Goal: Task Accomplishment & Management: Complete application form

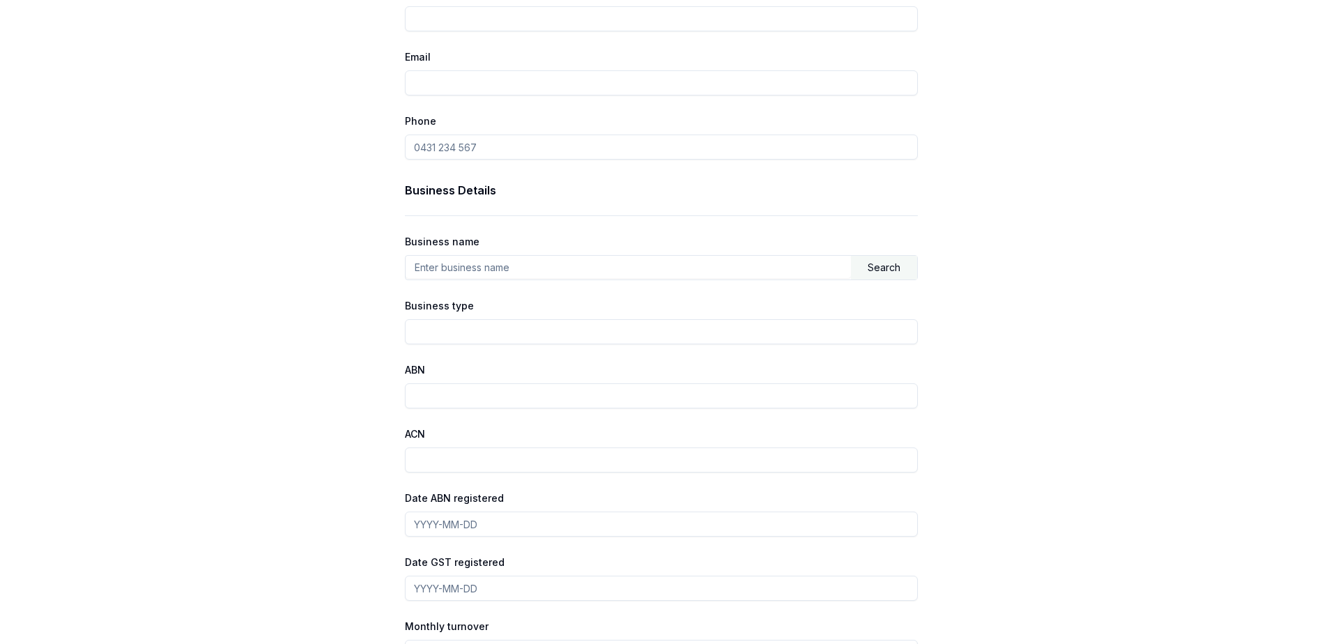
scroll to position [627, 0]
click at [465, 324] on input "Business type" at bounding box center [661, 330] width 513 height 25
click at [354, 372] on div "Finance Details Loan type Commercial Asset Consumer Loan Consumer Asset Commerc…" at bounding box center [661, 90] width 1322 height 1313
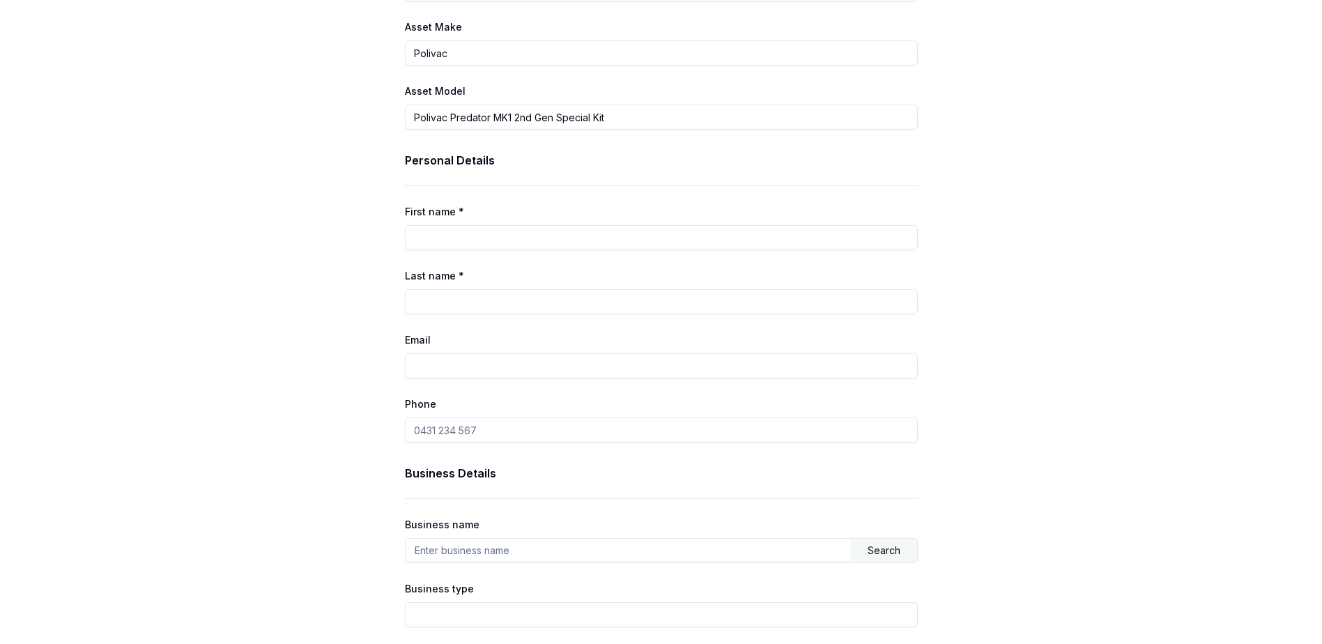
scroll to position [349, 0]
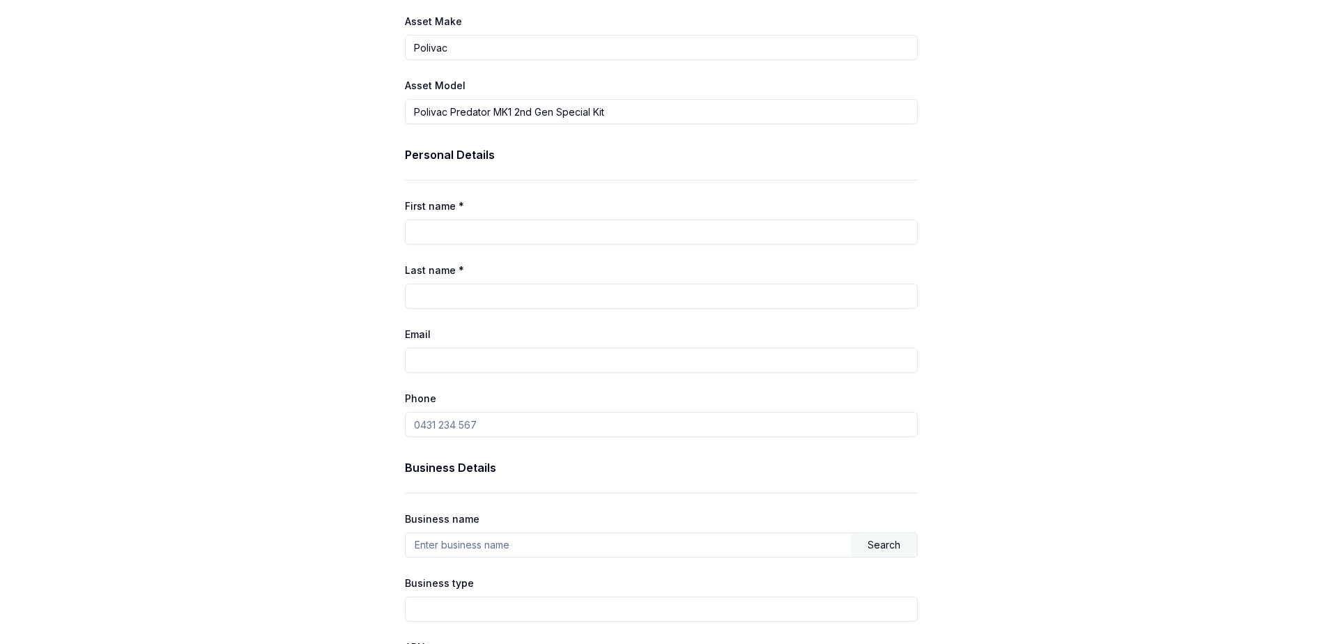
click at [595, 432] on input "Phone" at bounding box center [661, 424] width 513 height 25
click at [701, 468] on h3 "Business Details" at bounding box center [661, 467] width 513 height 17
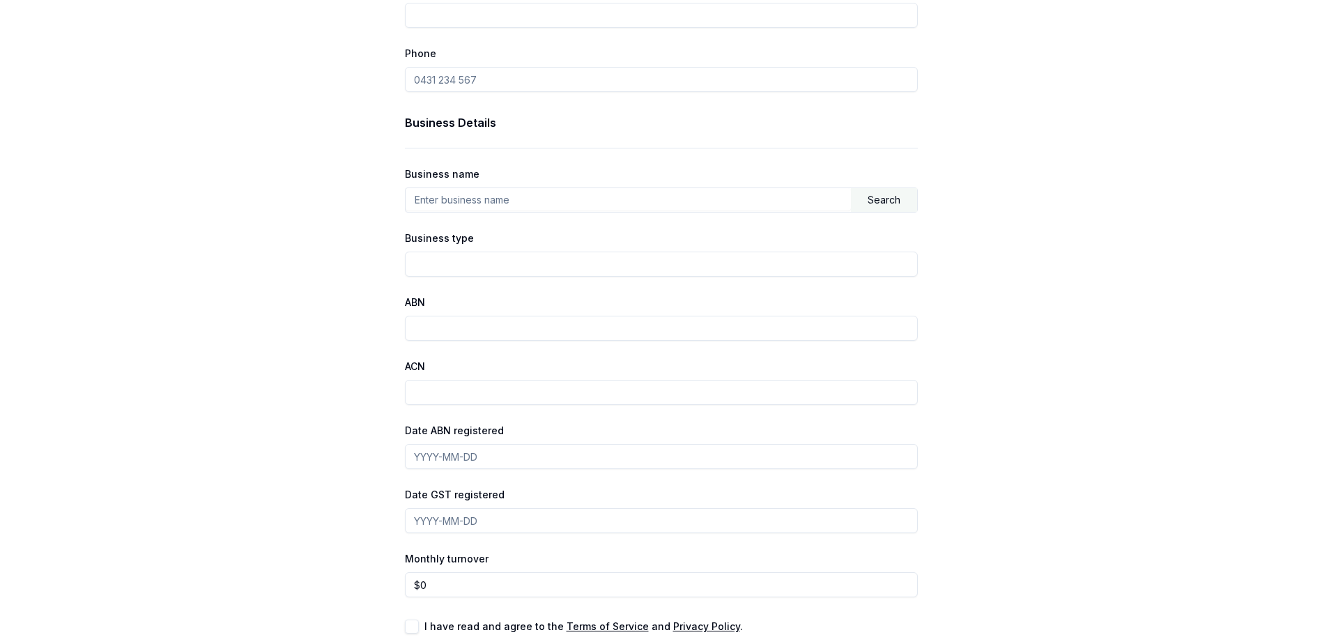
scroll to position [697, 0]
click at [666, 204] on input "text" at bounding box center [628, 196] width 445 height 22
type input "Jp services solutions pty ltd"
type input "[PERSON_NAME]"
type input "najm"
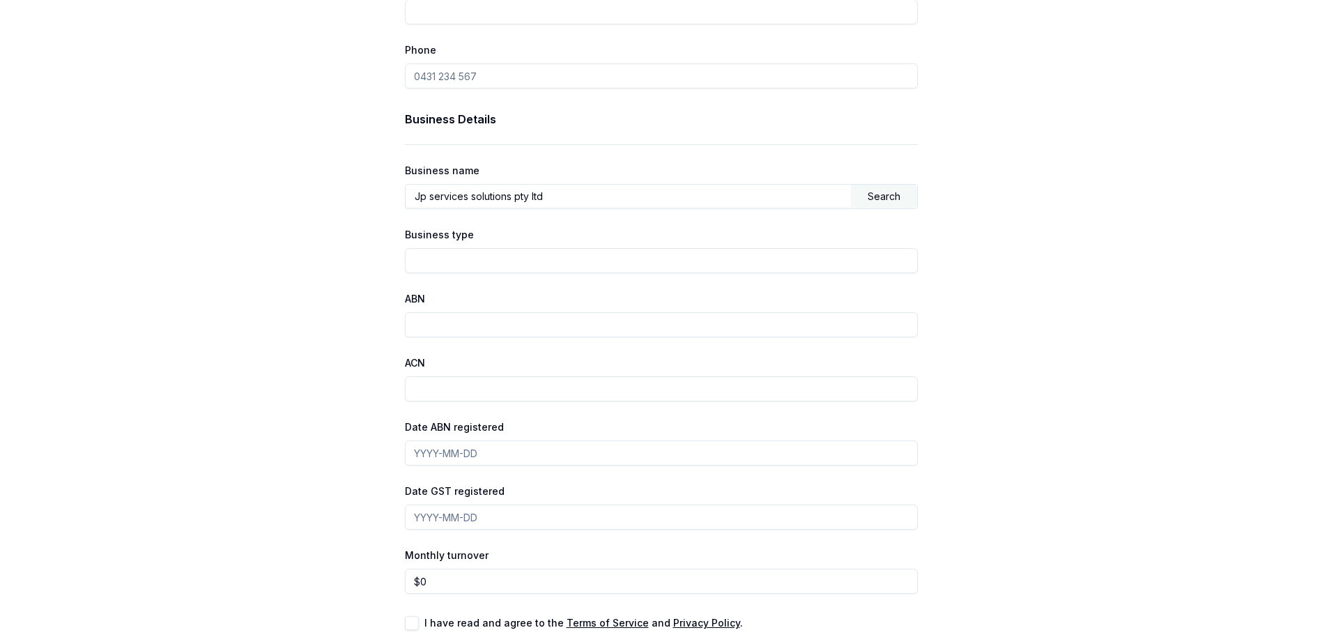
type input "[EMAIL_ADDRESS][DOMAIN_NAME]"
type input "0411 424 311"
type input "Jp services solutions pty ltd"
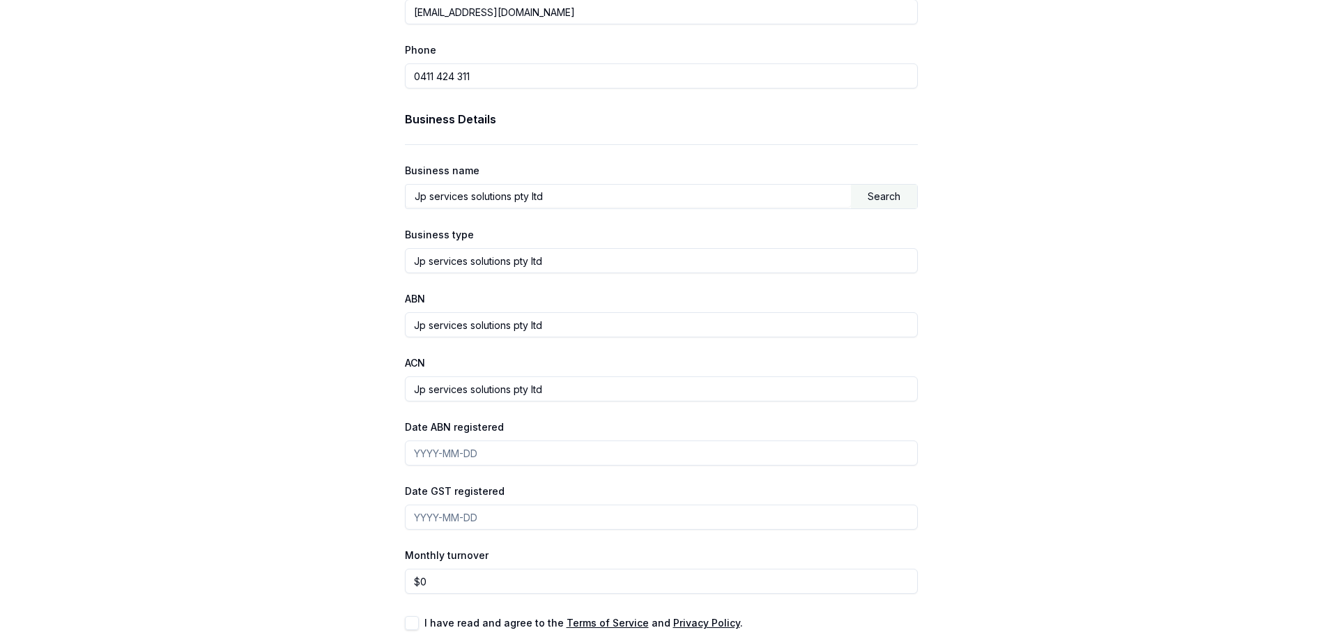
drag, startPoint x: 323, startPoint y: 367, endPoint x: 315, endPoint y: 369, distance: 8.6
click at [323, 368] on div "Finance Details Loan type Commercial Asset Consumer Loan Consumer Asset Commerc…" at bounding box center [661, 20] width 1322 height 1313
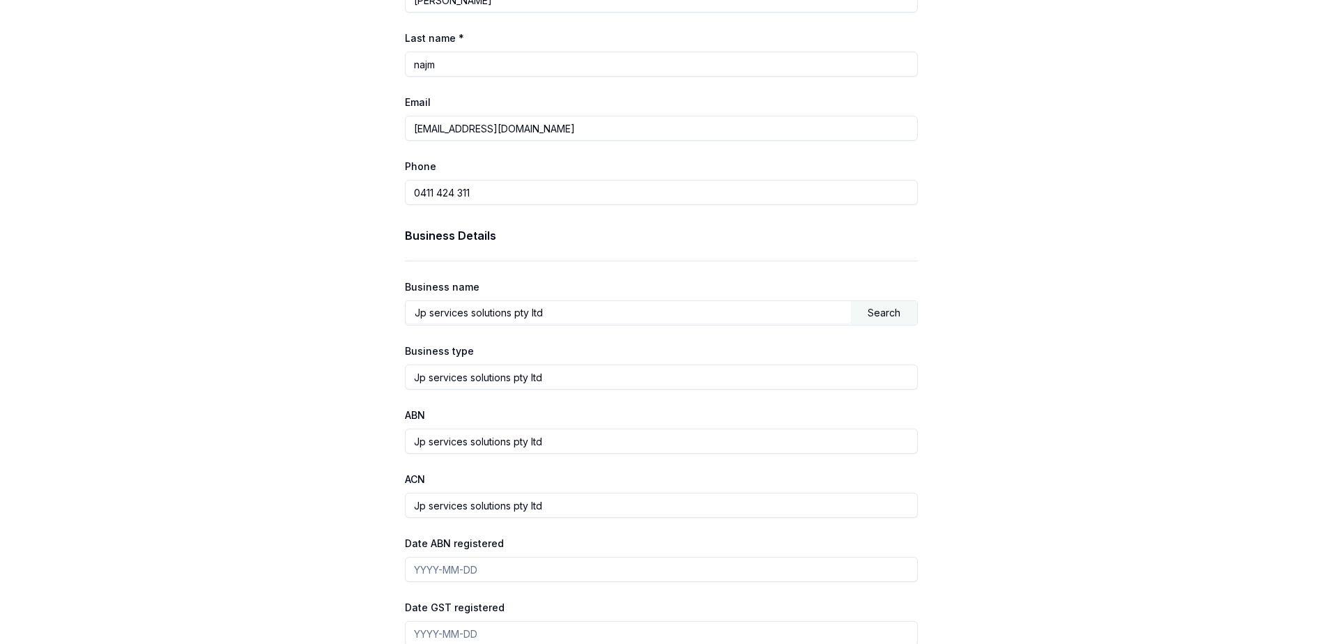
scroll to position [488, 0]
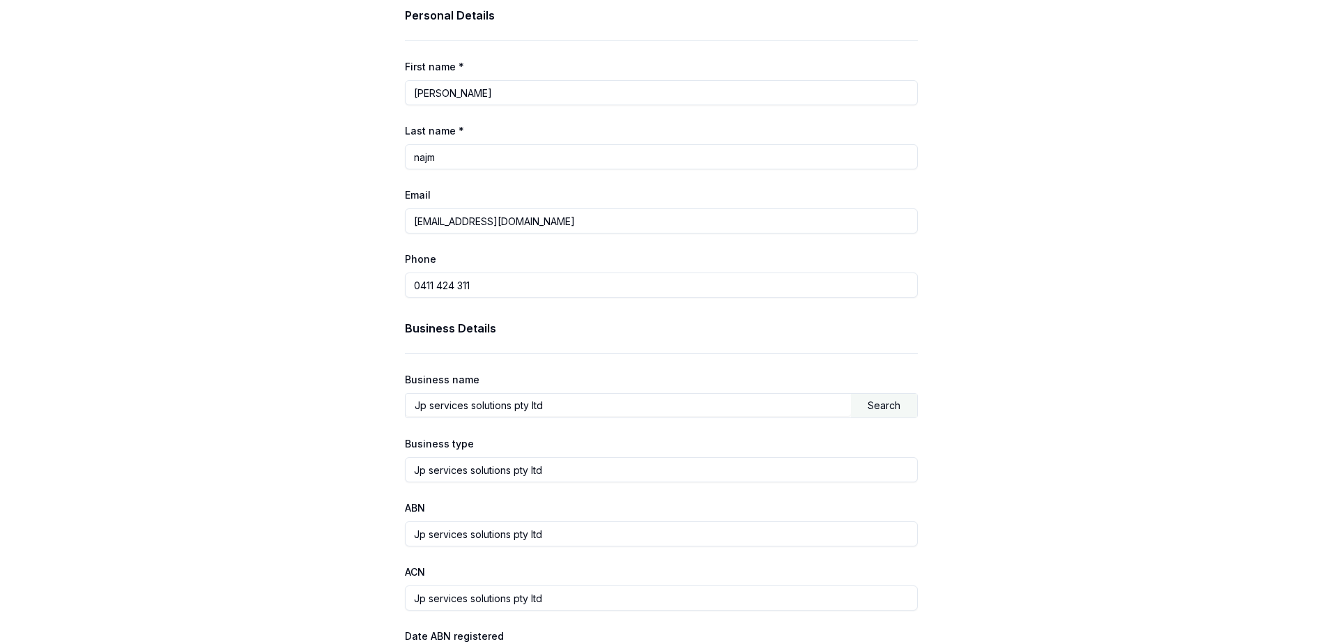
click at [864, 402] on div "Search" at bounding box center [884, 406] width 66 height 24
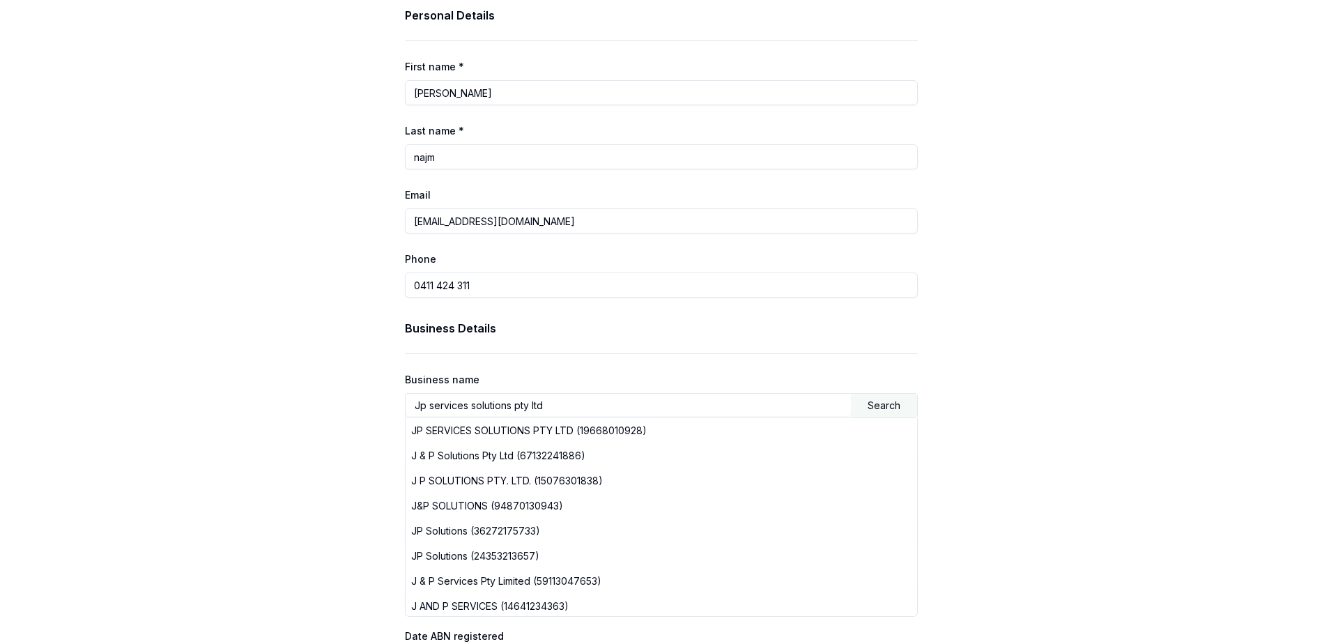
click at [319, 447] on div "Finance Details Loan type Commercial Asset Consumer Loan Consumer Asset Commerc…" at bounding box center [661, 229] width 1322 height 1313
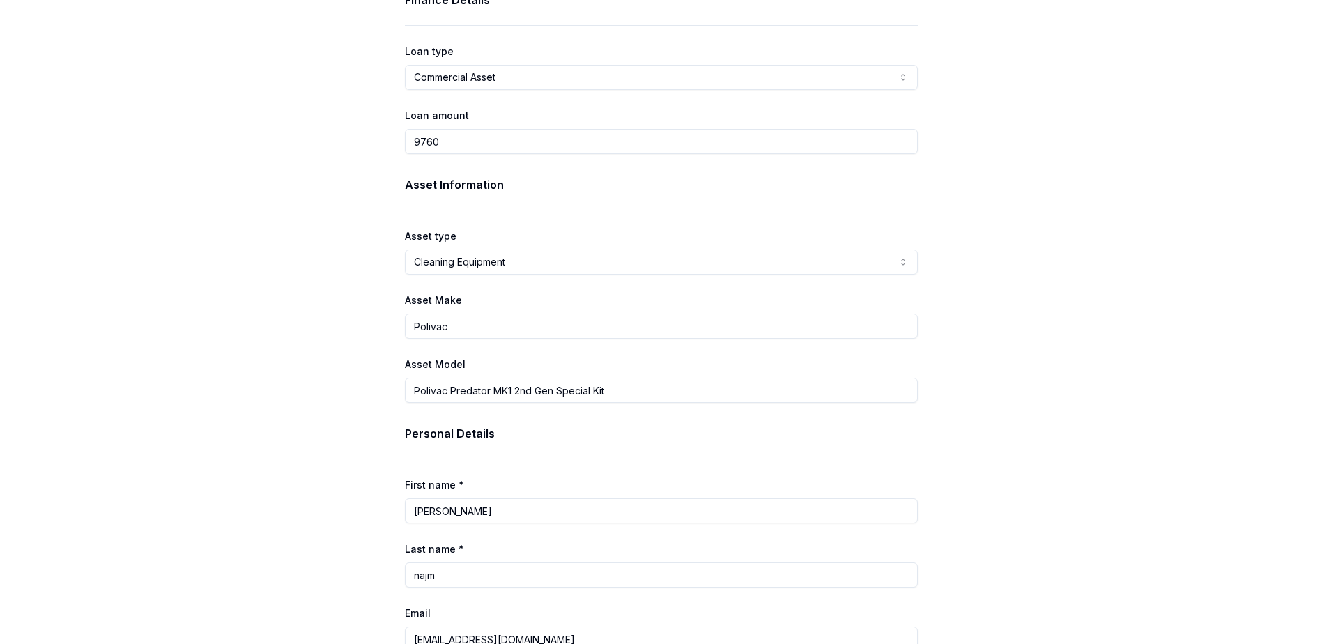
scroll to position [0, 0]
